Goal: Find contact information: Obtain details needed to contact an individual or organization

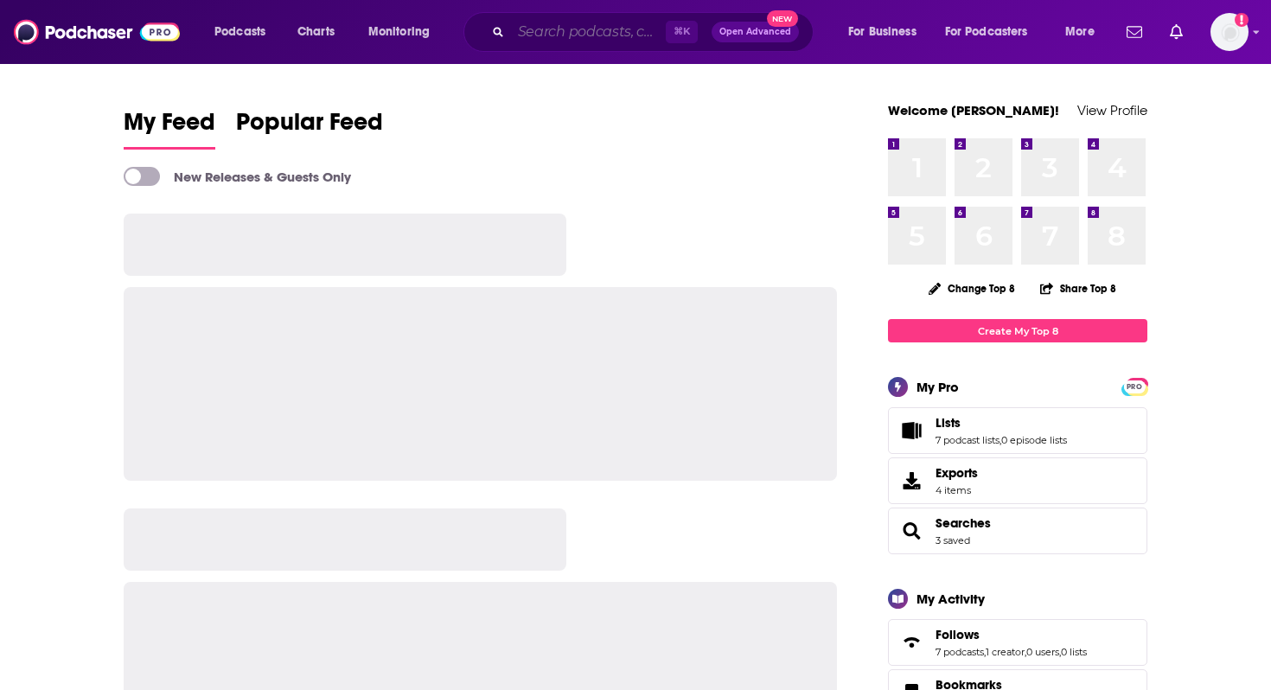
click at [578, 41] on input "Search podcasts, credits, & more..." at bounding box center [588, 32] width 155 height 28
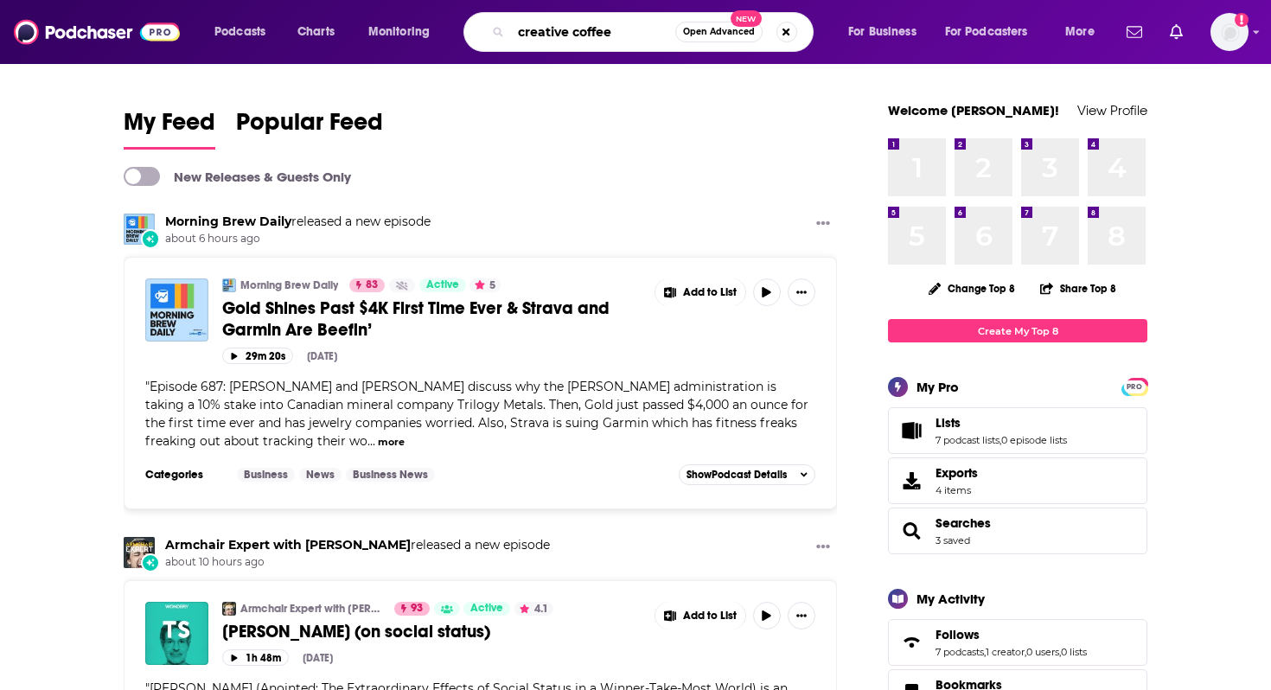
type input "creative coffee"
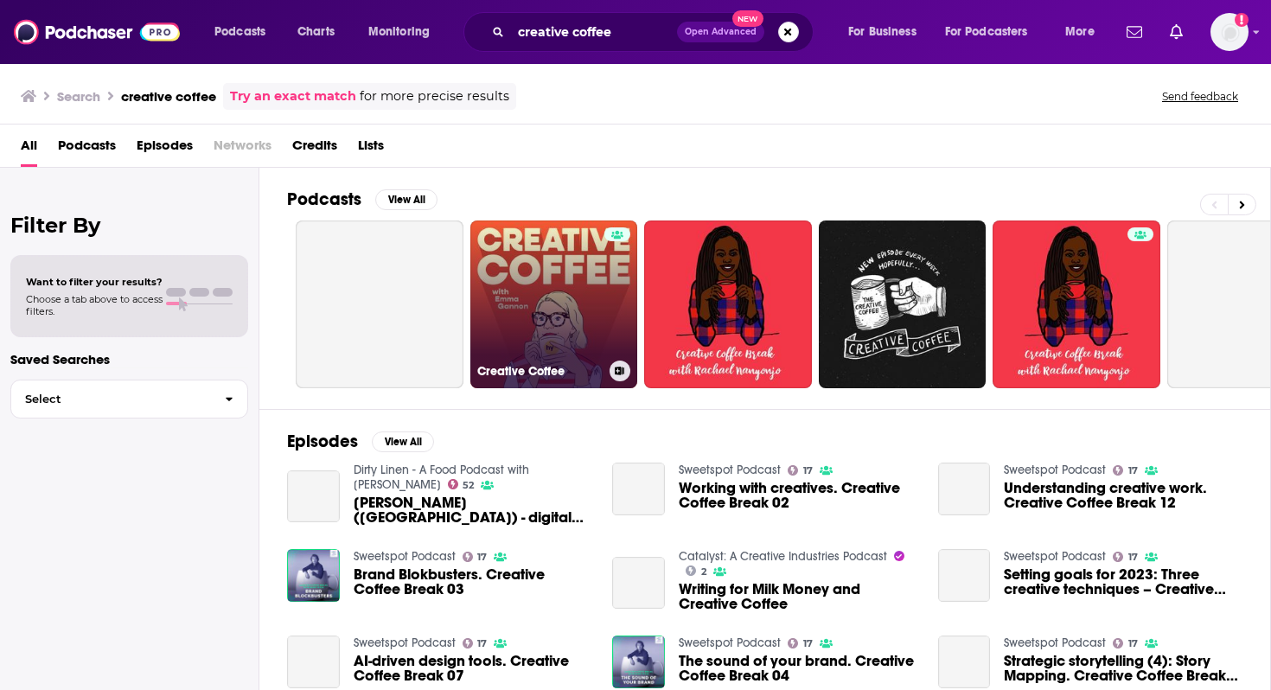
click at [562, 300] on link "Creative Coffee" at bounding box center [554, 304] width 168 height 168
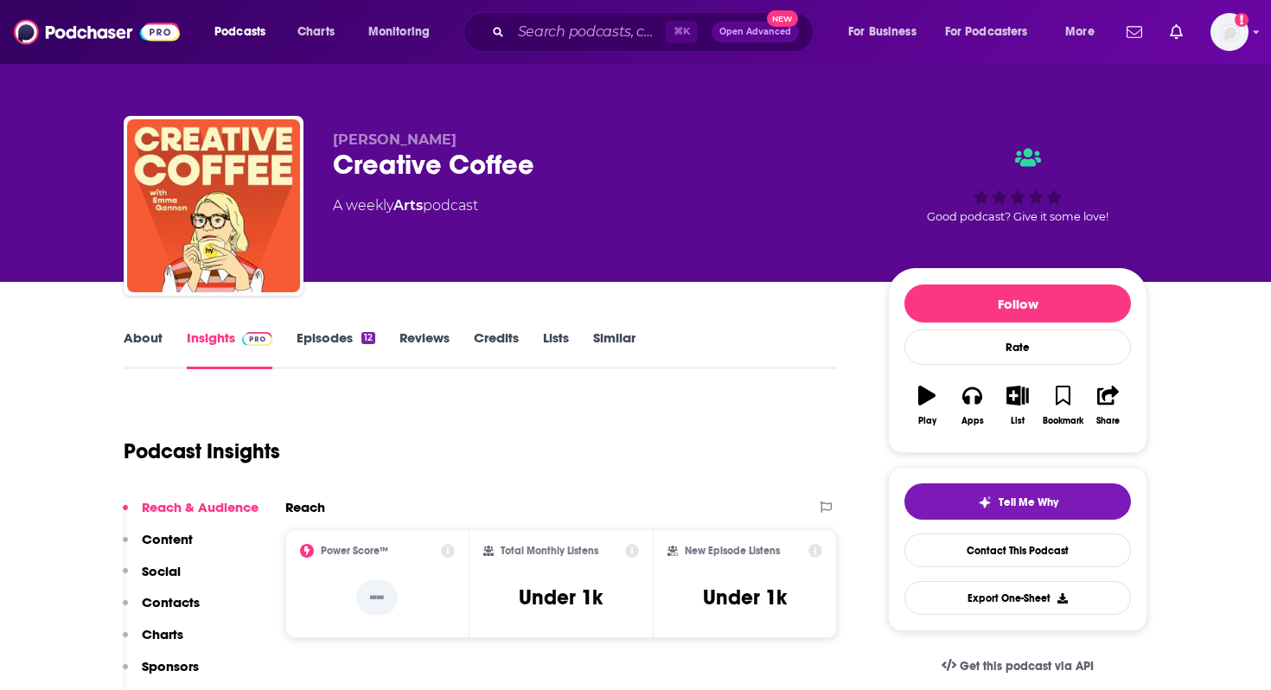
click at [175, 608] on p "Contacts" at bounding box center [171, 602] width 58 height 16
